Goal: Task Accomplishment & Management: Manage account settings

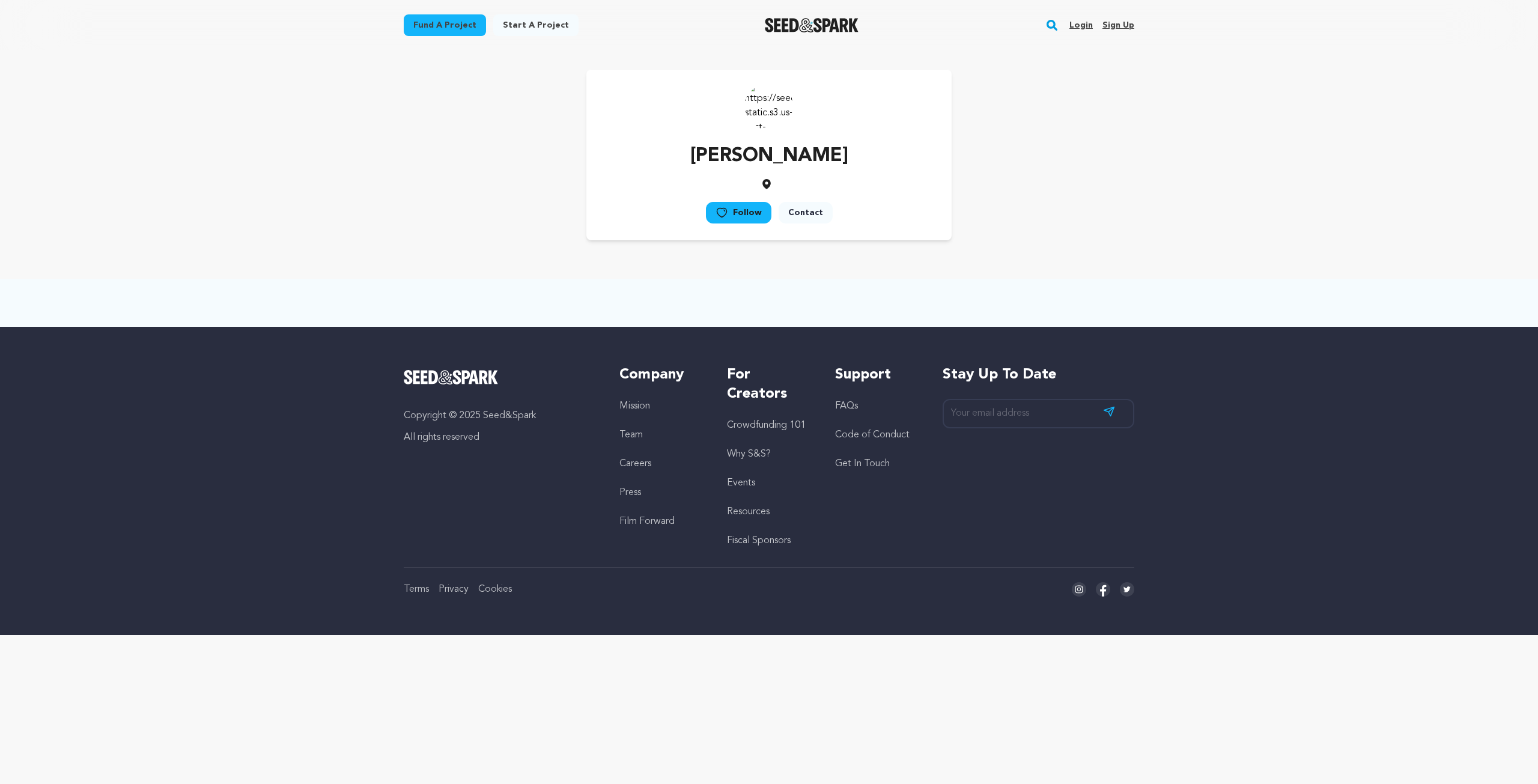
drag, startPoint x: 1087, startPoint y: 25, endPoint x: 959, endPoint y: 68, distance: 135.0
click at [1087, 25] on link "Login" at bounding box center [1081, 25] width 24 height 19
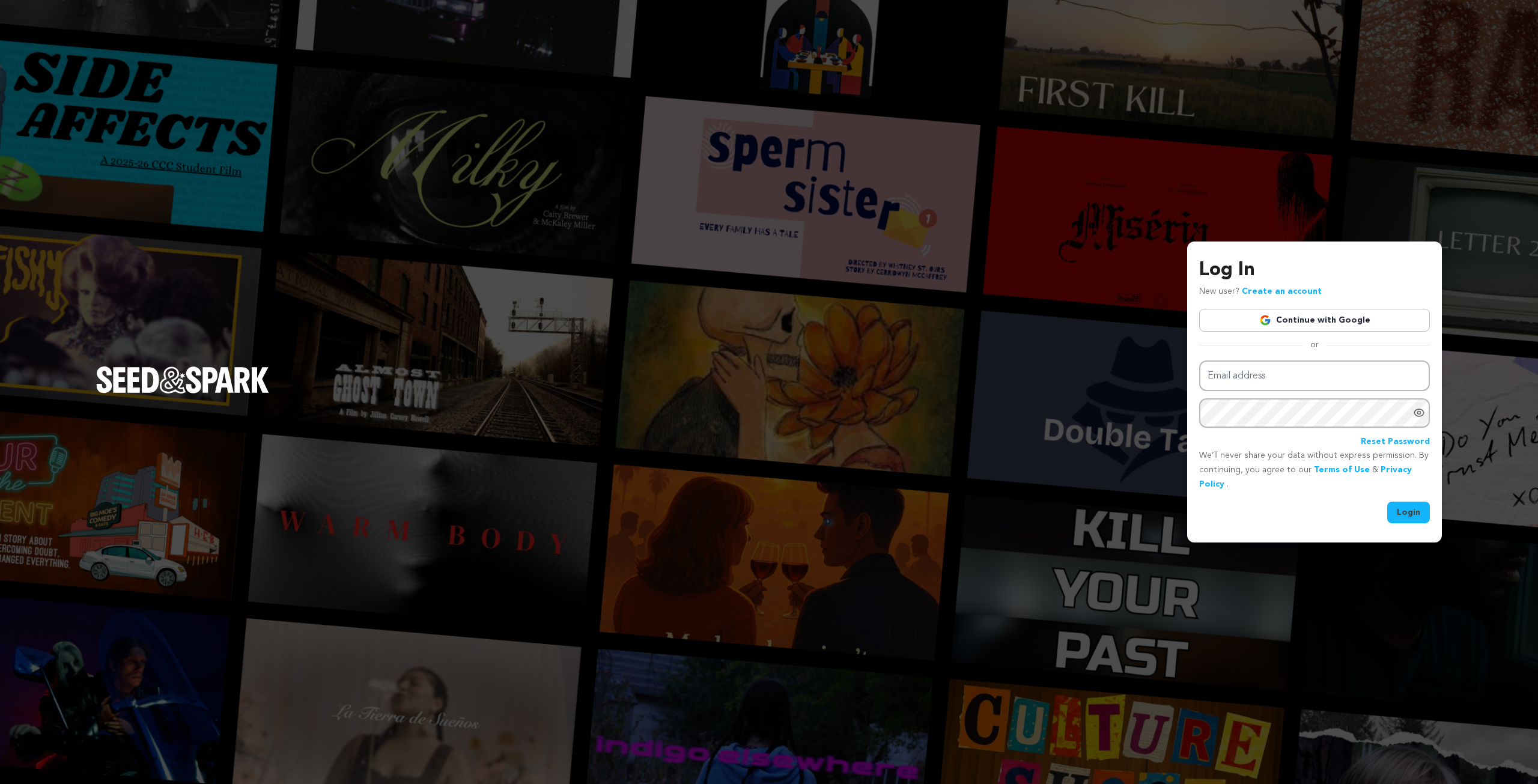
click at [1275, 321] on link "Continue with Google" at bounding box center [1314, 320] width 231 height 23
